Goal: Information Seeking & Learning: Learn about a topic

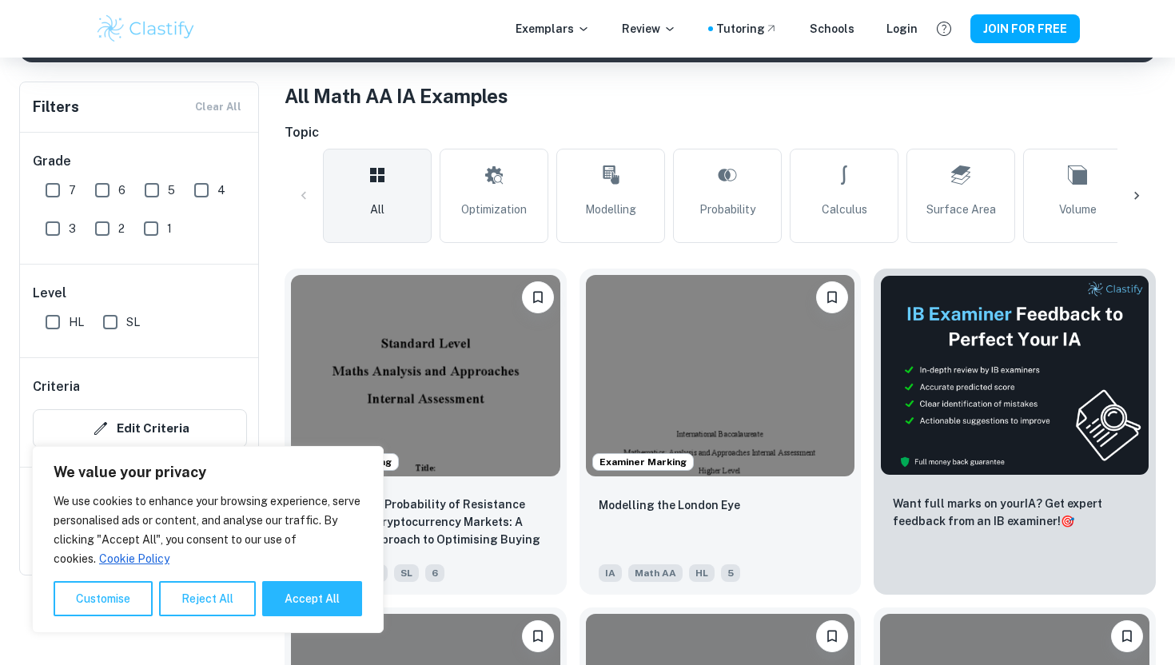
scroll to position [298, 0]
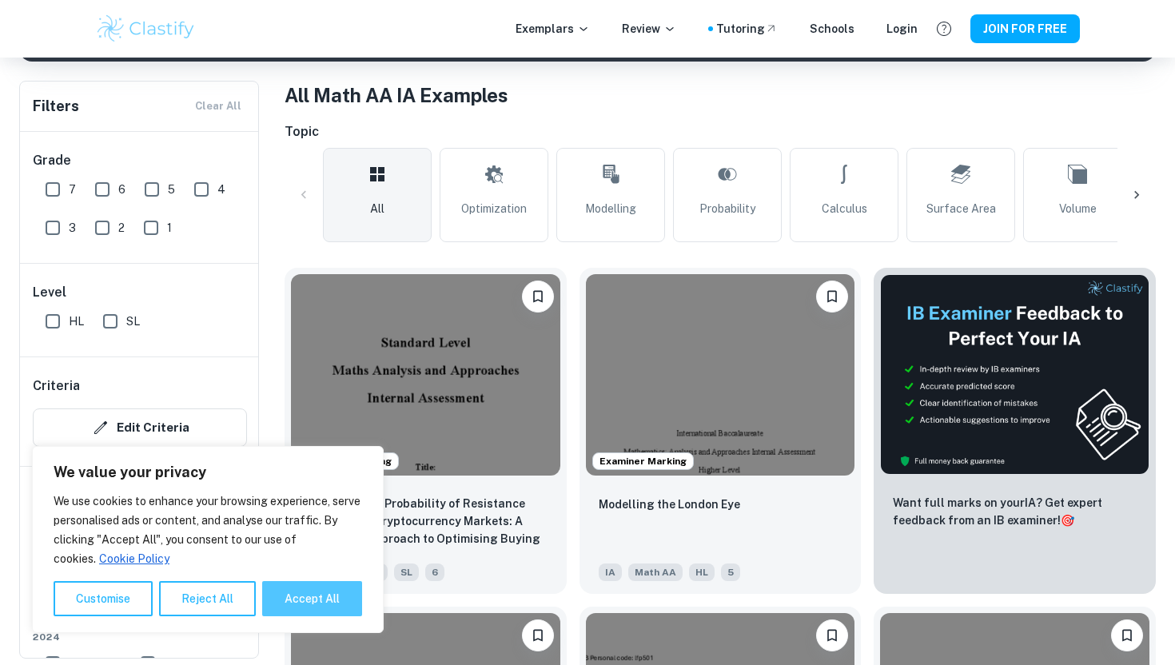
click at [267, 598] on button "Accept All" at bounding box center [312, 598] width 100 height 35
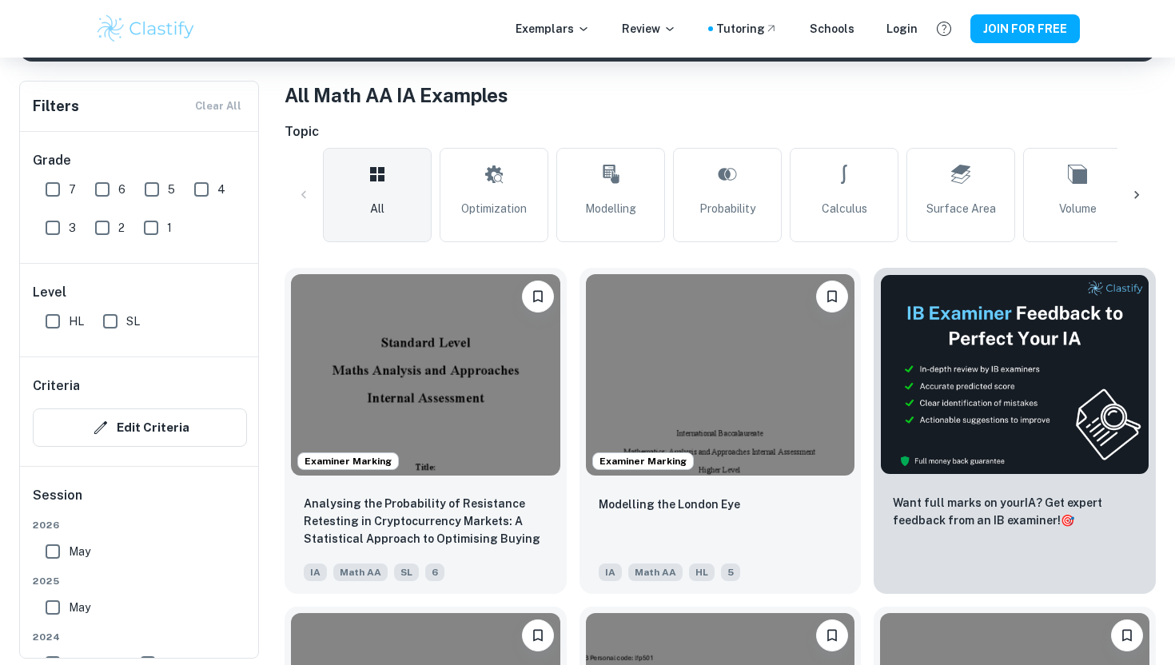
checkbox input "true"
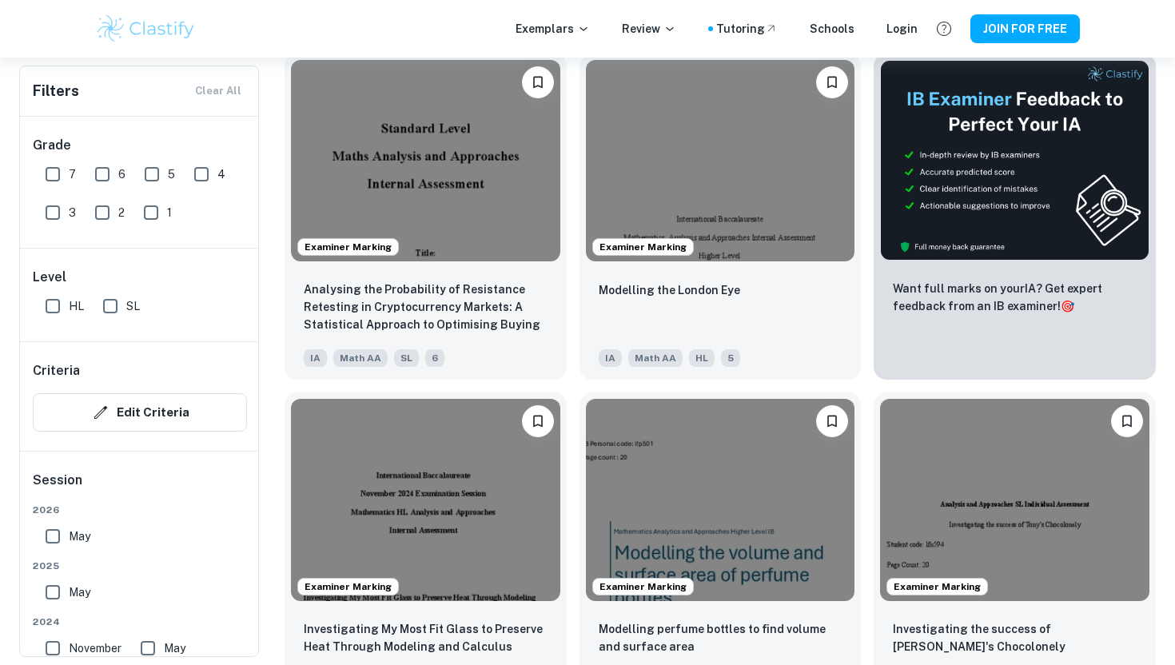
scroll to position [511, 0]
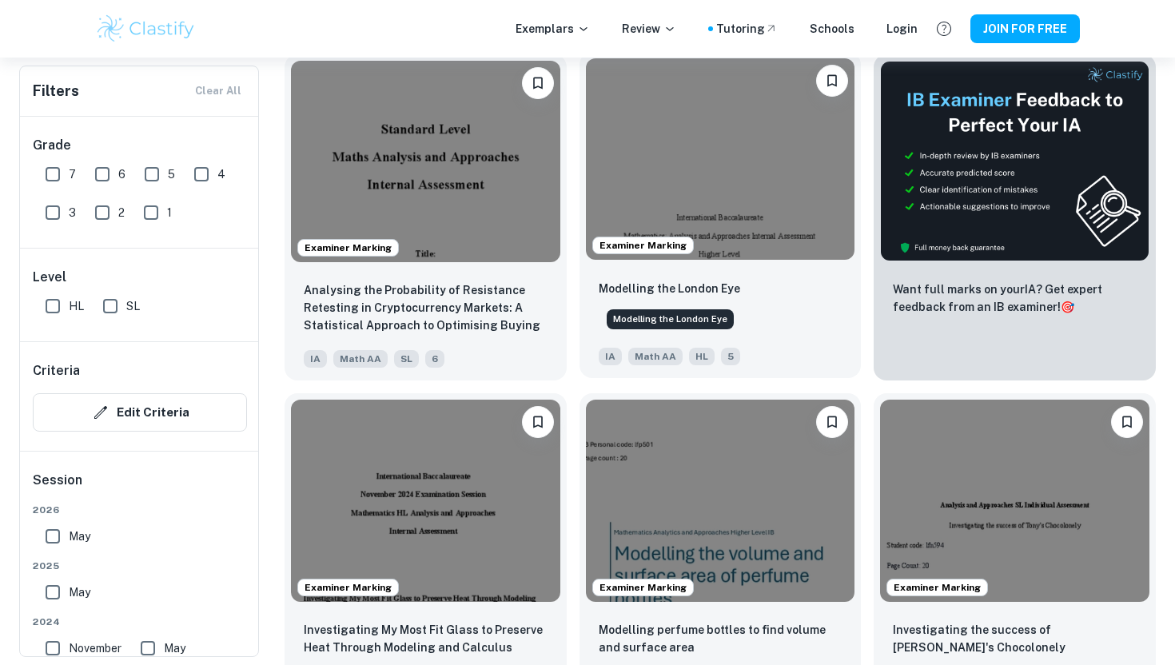
click at [650, 289] on p "Modelling the London Eye" at bounding box center [669, 289] width 141 height 18
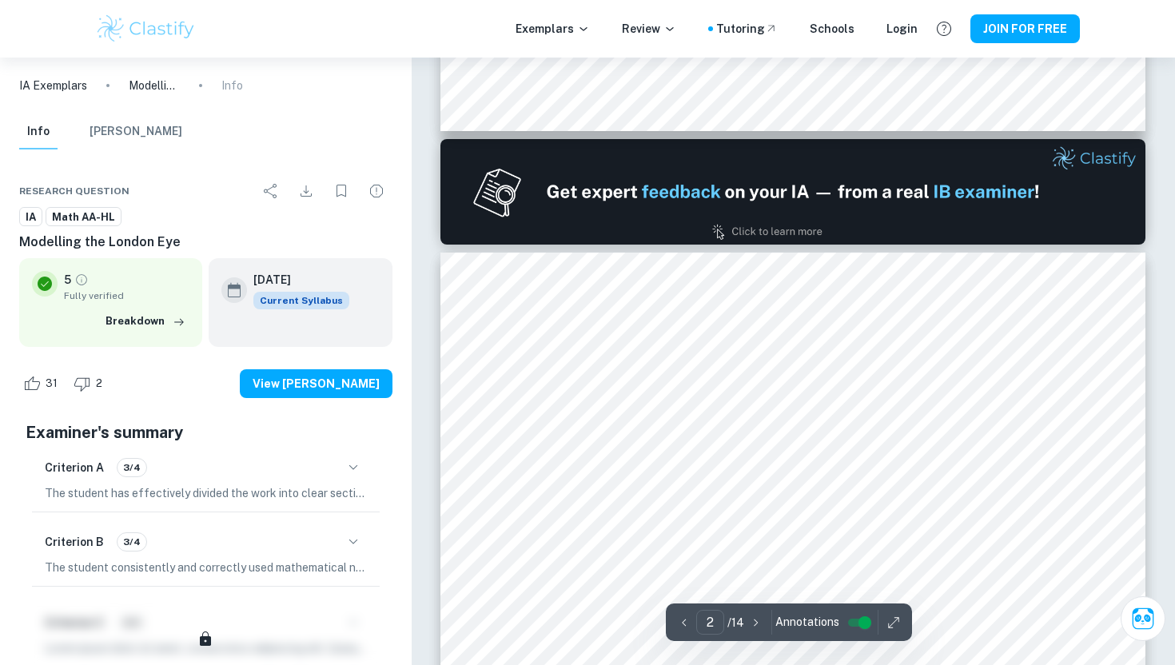
scroll to position [998, 0]
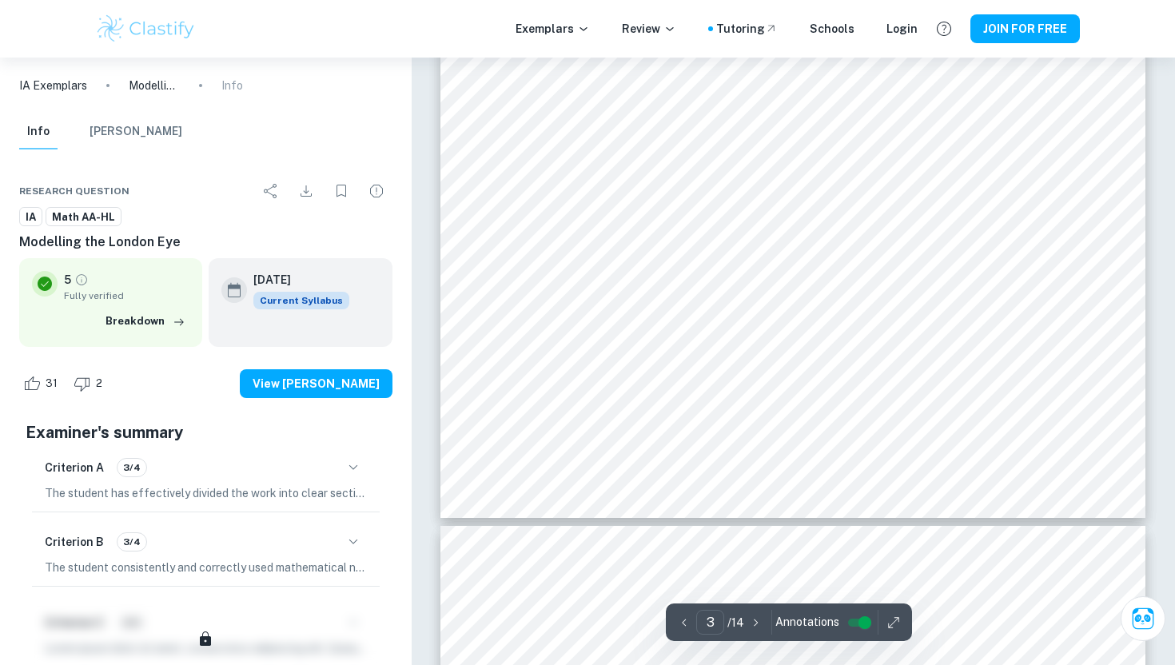
type input "4"
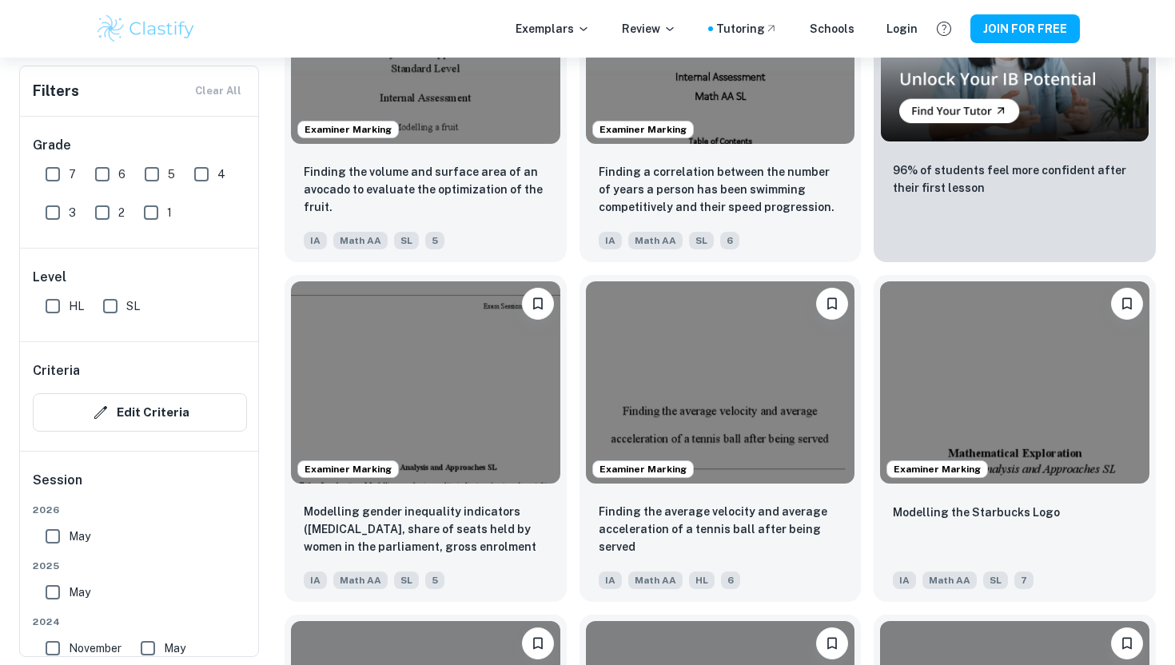
scroll to position [10130, 0]
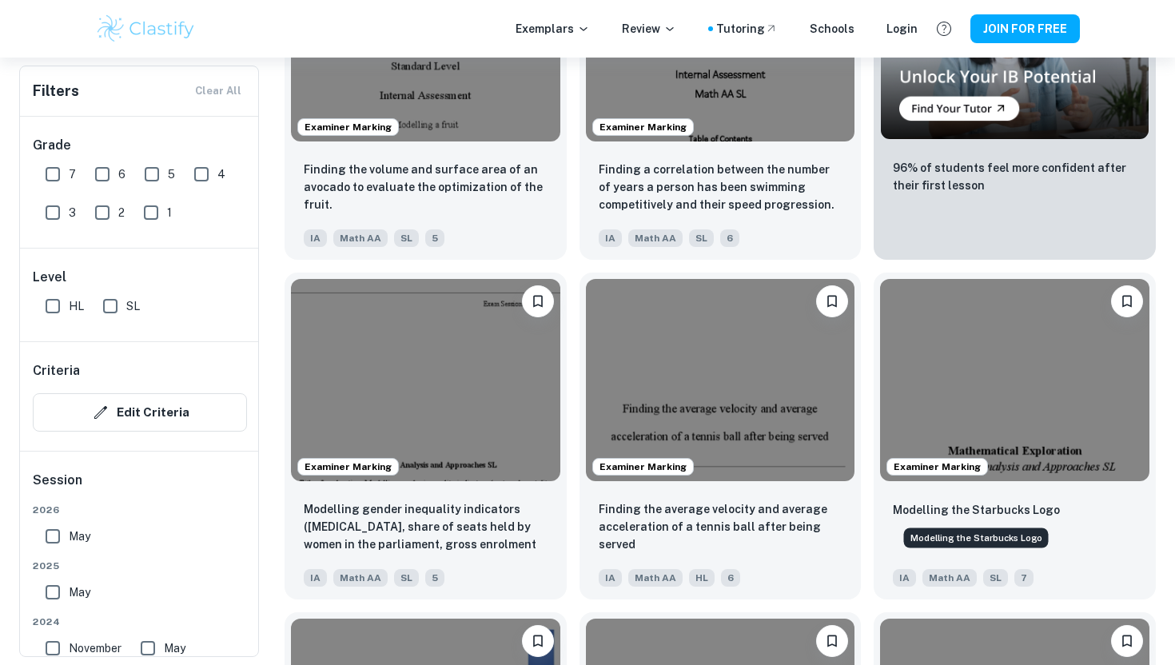
click at [957, 517] on div "Modelling the Starbucks Logo" at bounding box center [976, 533] width 148 height 33
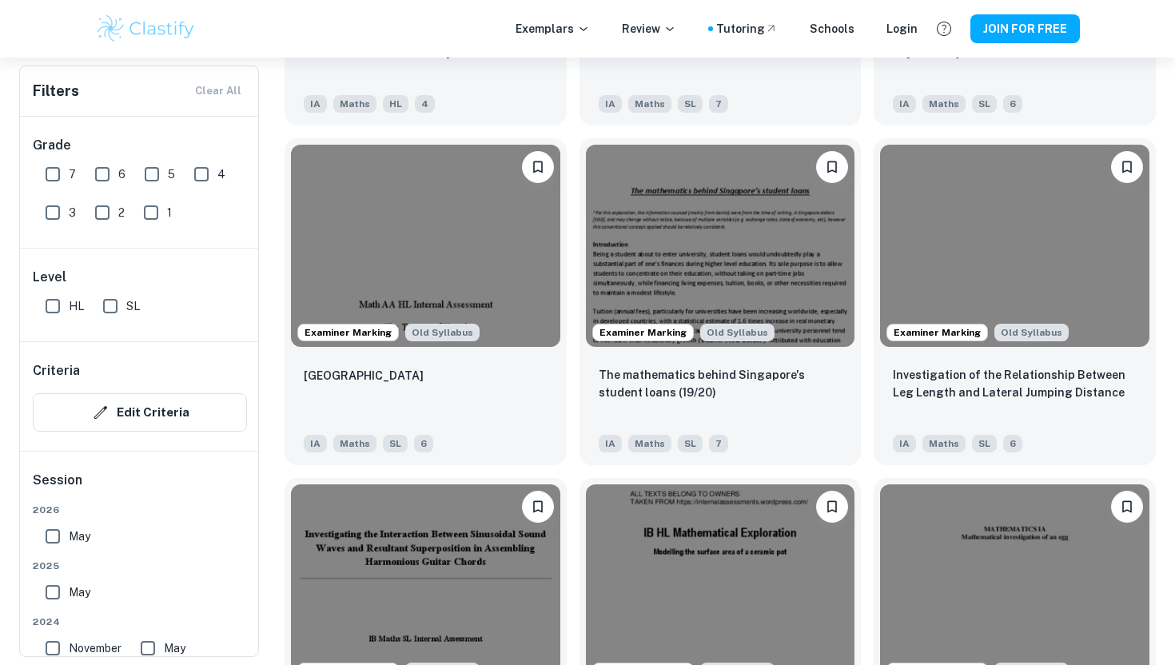
scroll to position [3481, 0]
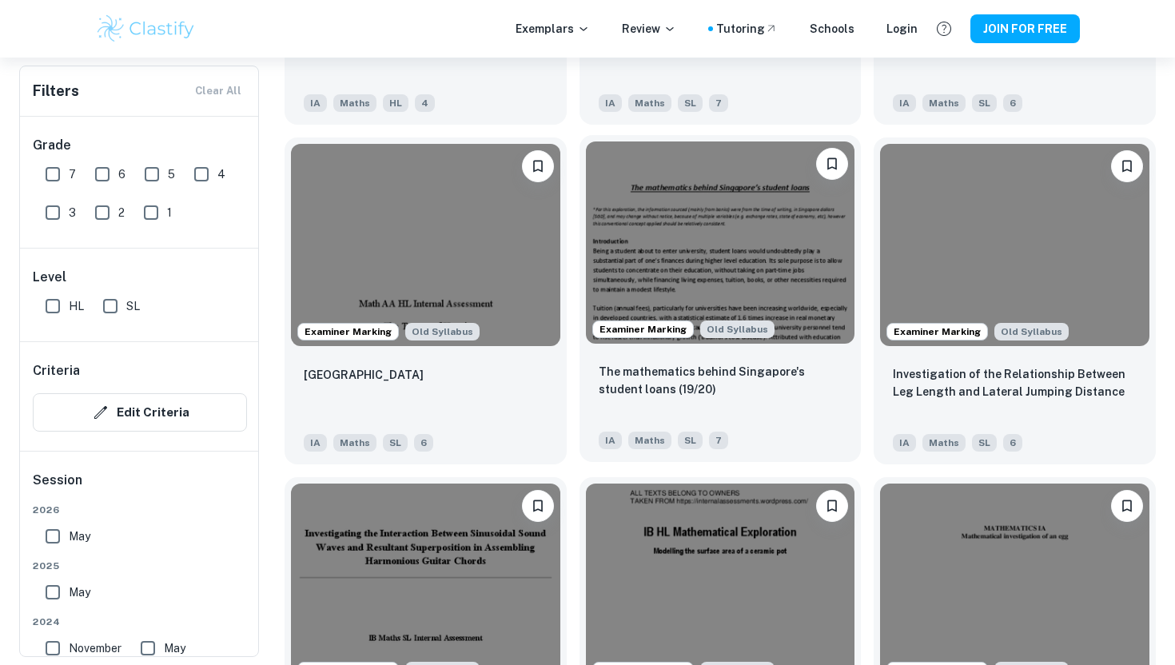
click at [693, 364] on p "The mathematics behind Singapore's student loans (19/20)" at bounding box center [721, 380] width 244 height 35
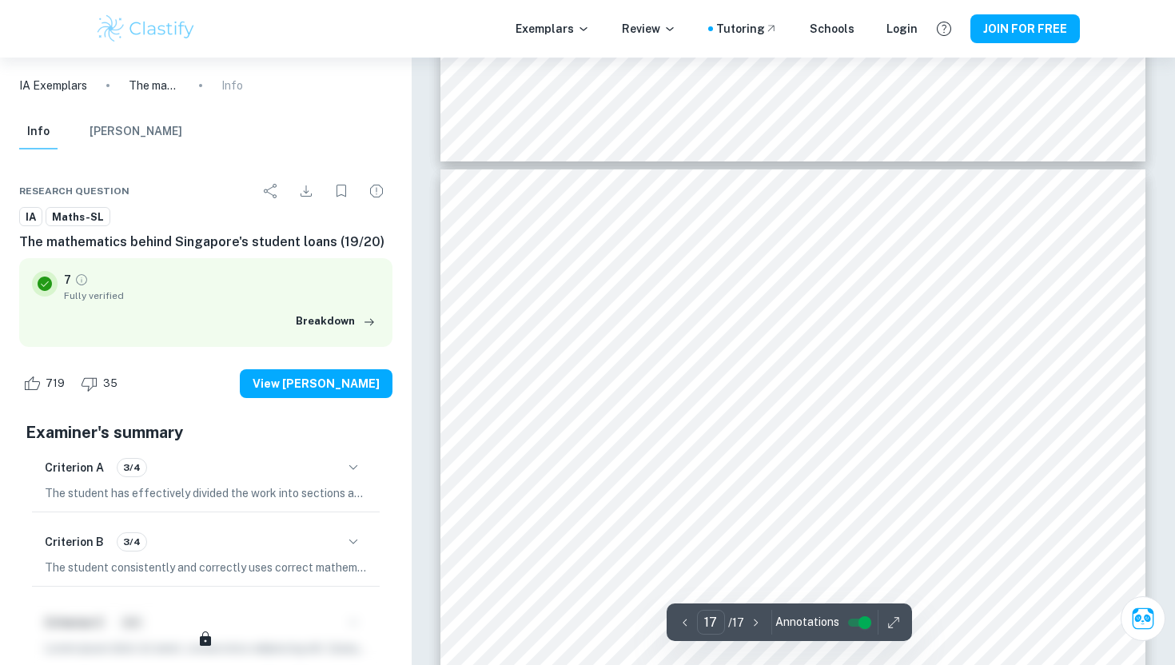
scroll to position [16382, 0]
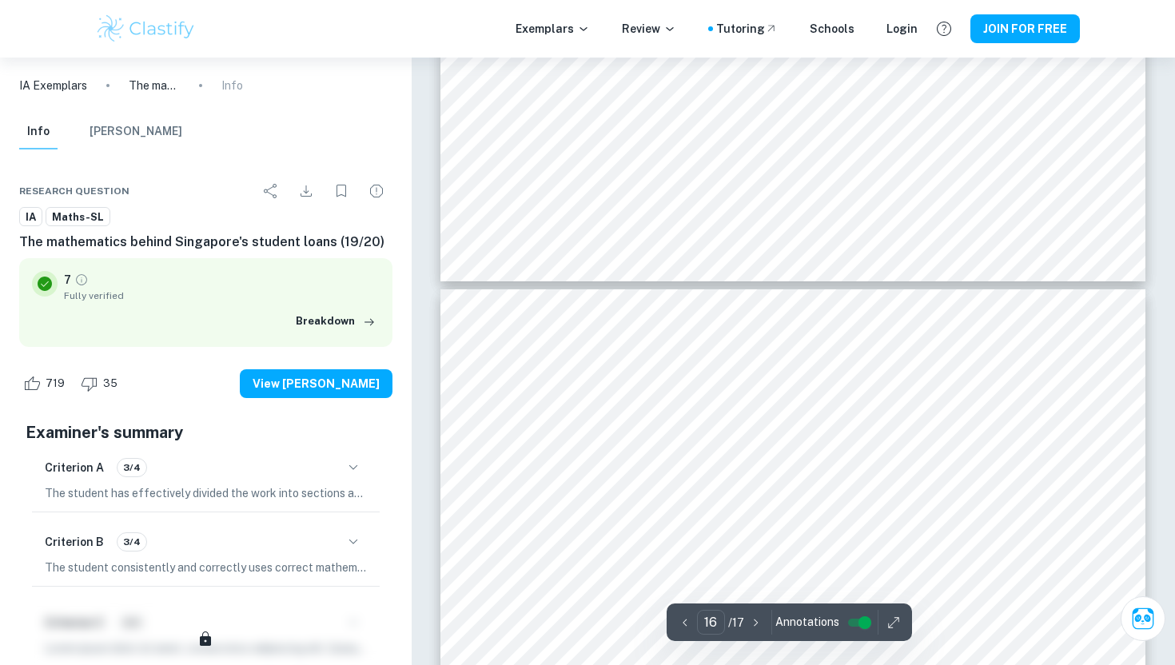
type input "15"
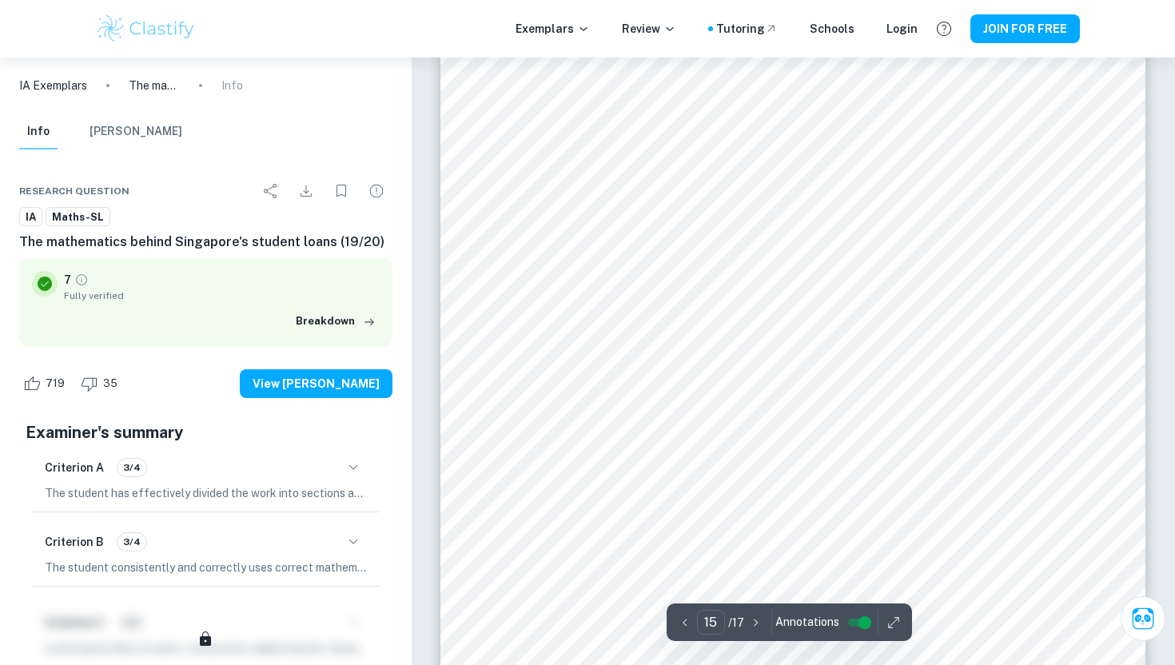
scroll to position [14614, 0]
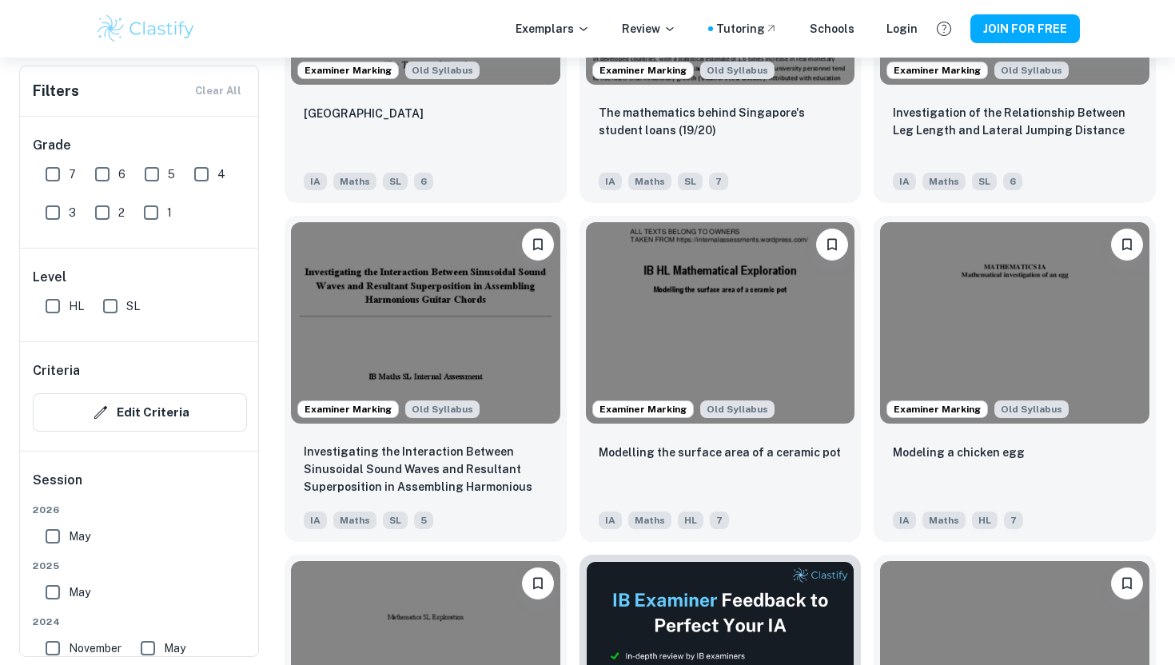
scroll to position [3746, 0]
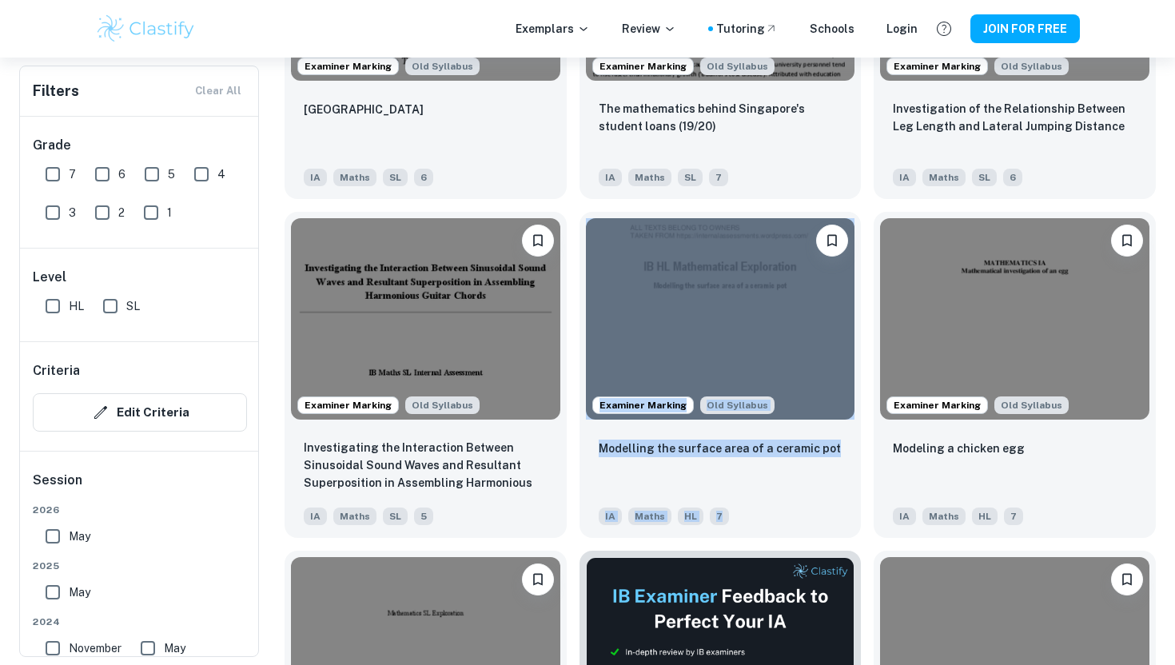
click at [572, 477] on div "Examiner Marking Old Syllabus Modelling the surface area of a ceramic pot IA Ma…" at bounding box center [714, 368] width 295 height 339
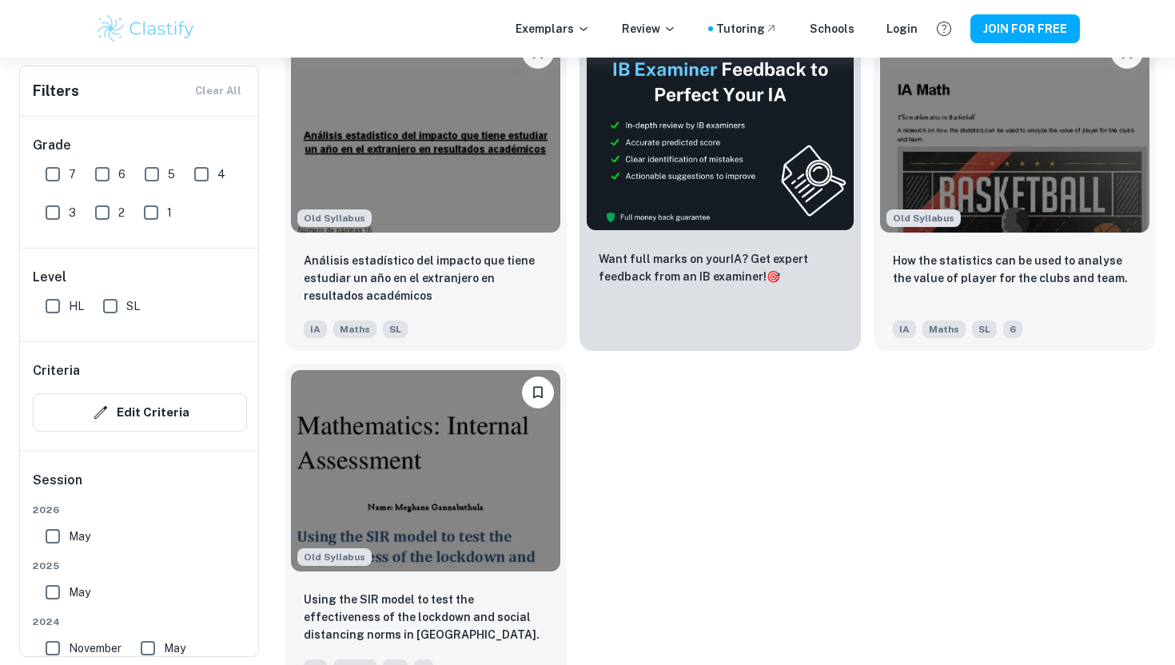
scroll to position [9725, 0]
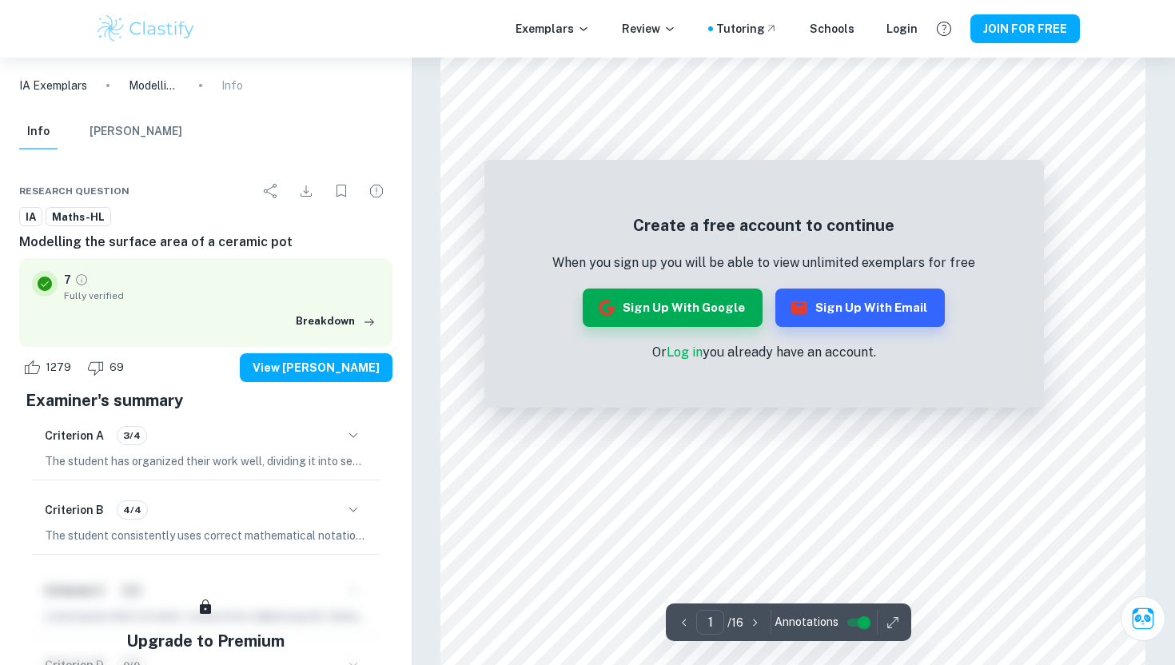
scroll to position [1275, 0]
